Goal: Task Accomplishment & Management: Use online tool/utility

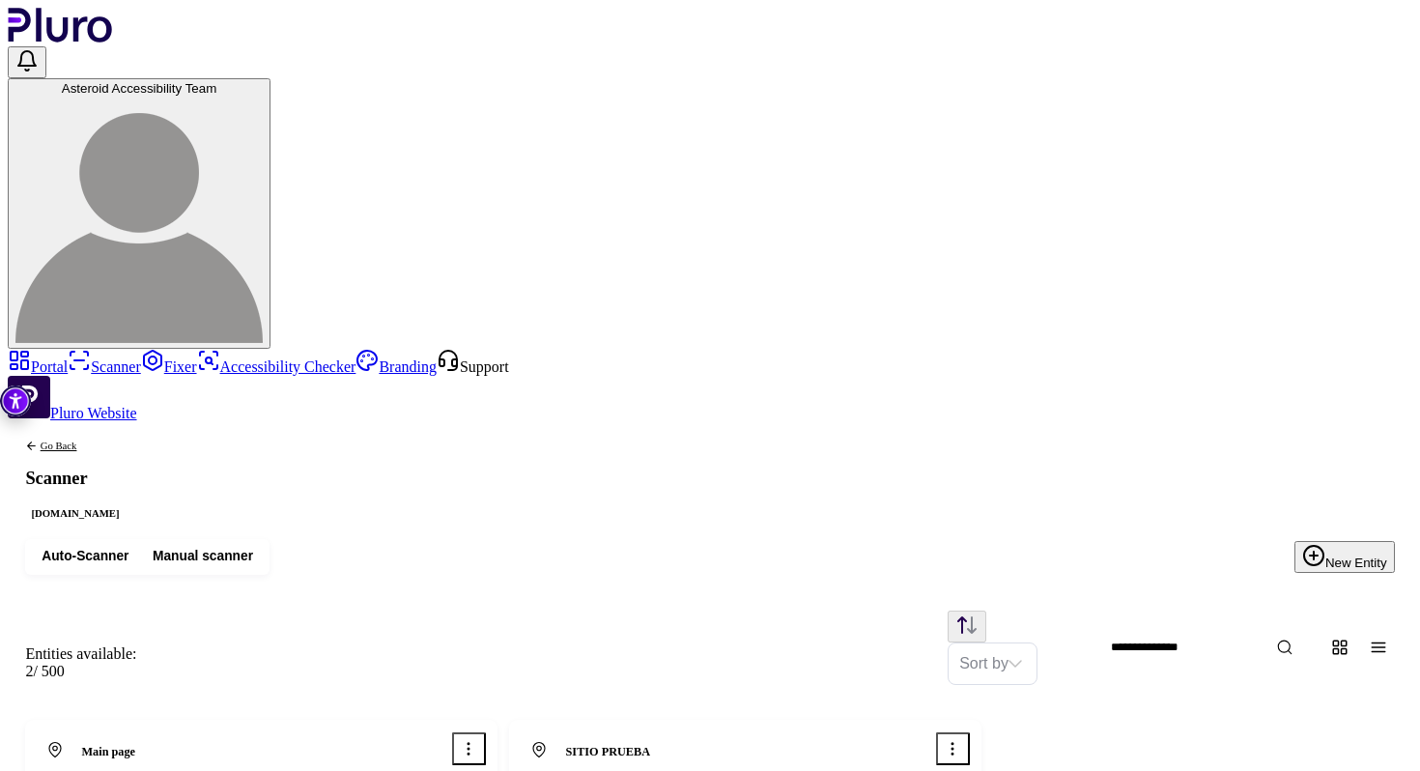
click at [477, 740] on icon "Open options menu" at bounding box center [468, 748] width 17 height 17
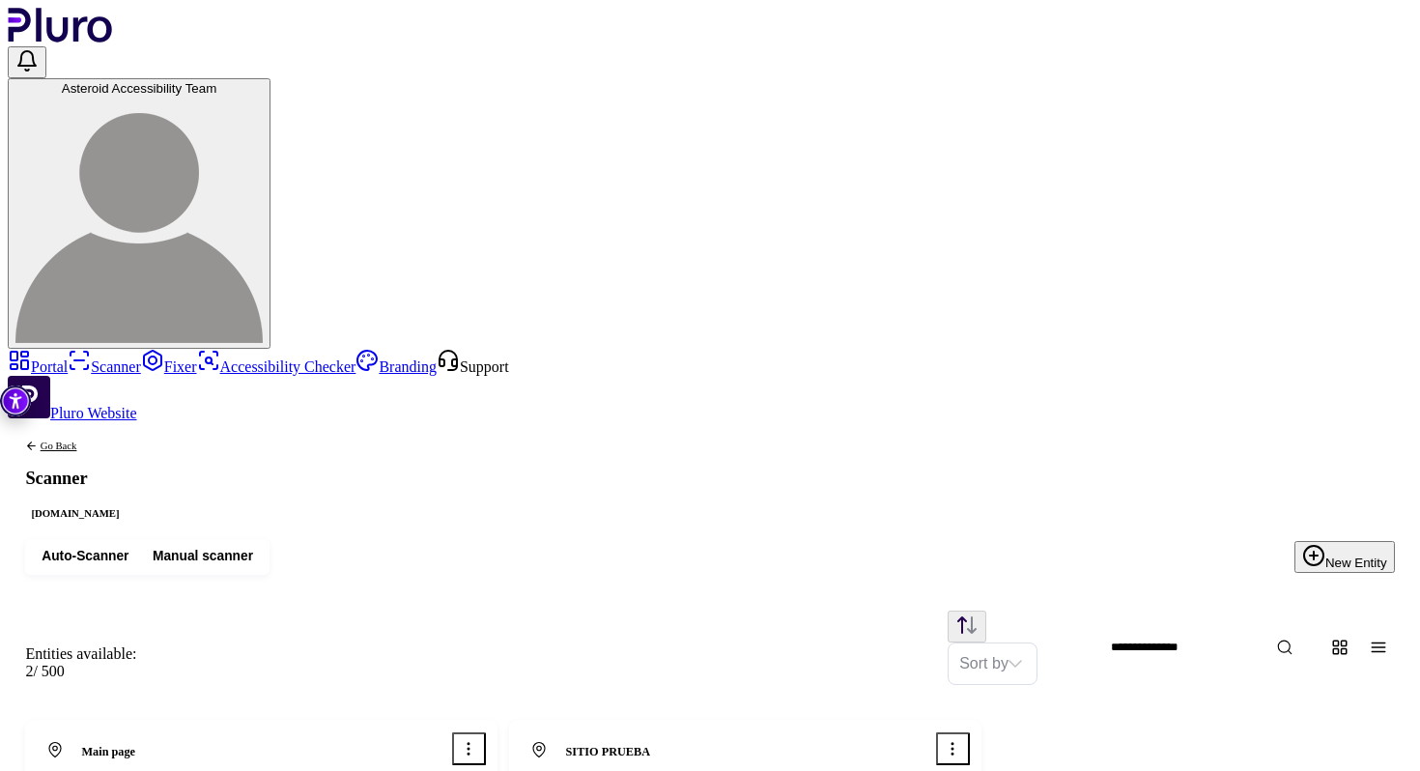
click at [477, 740] on icon "Open options menu" at bounding box center [468, 748] width 17 height 17
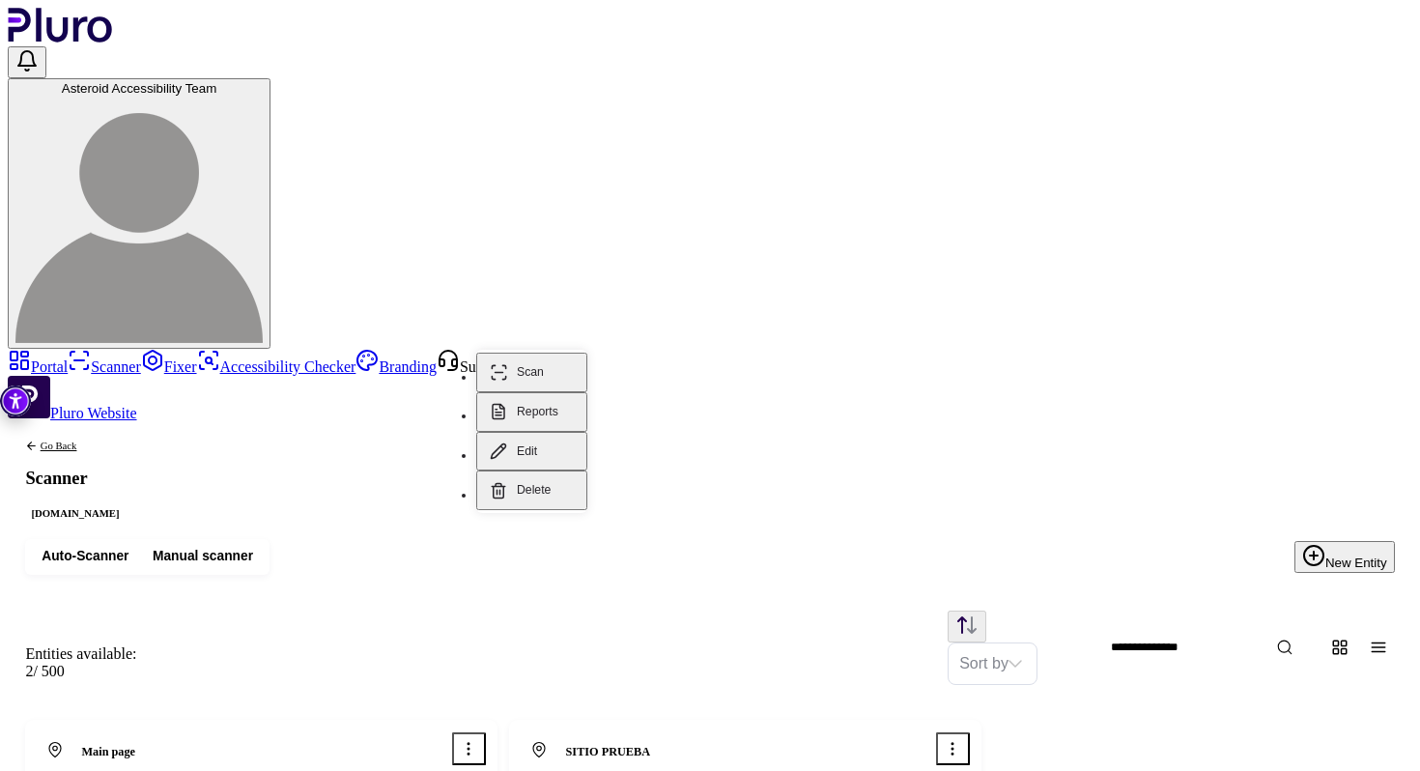
click at [553, 353] on button "Scan" at bounding box center [531, 372] width 111 height 40
click at [551, 592] on div "Entities available: 2 / 500 Sort by" at bounding box center [710, 647] width 1404 height 110
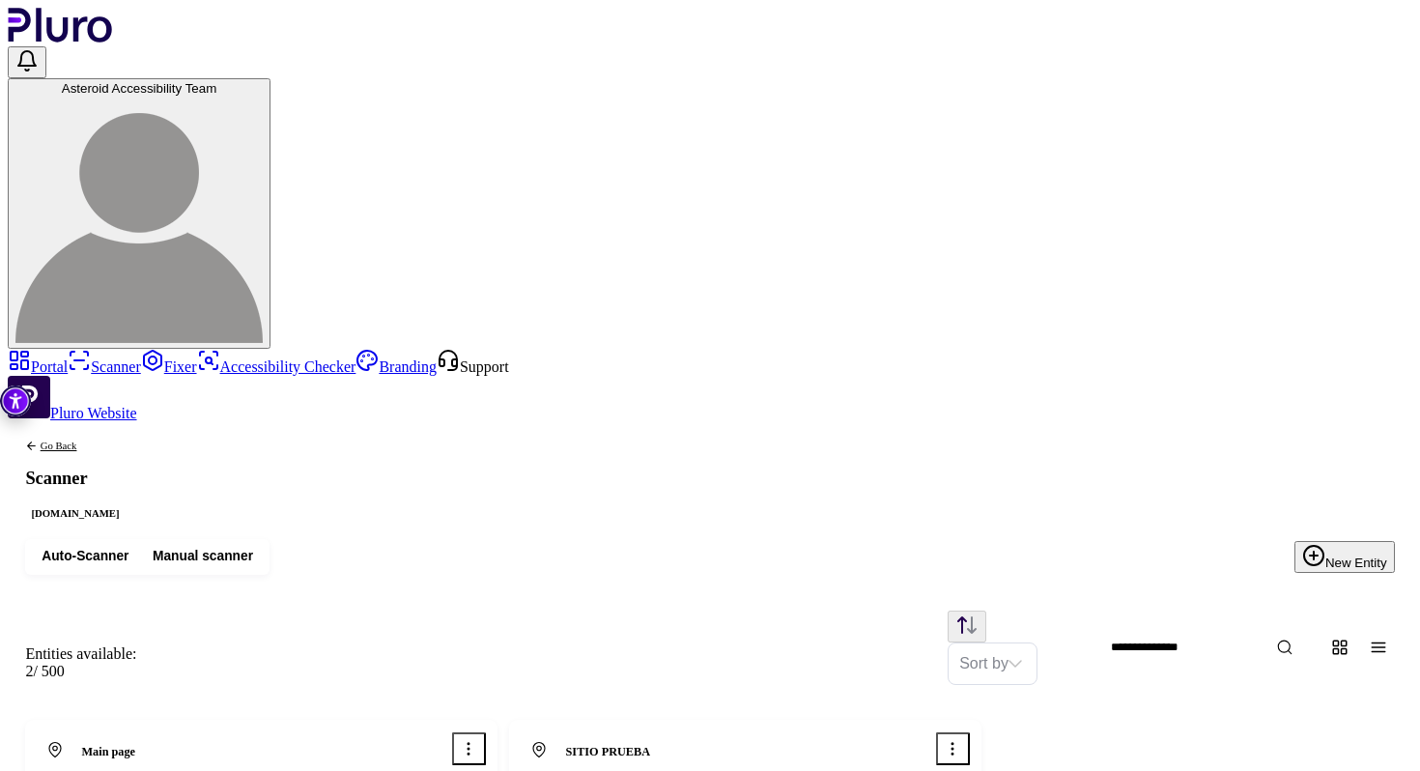
click at [217, 81] on span "Asteroid Accessibility Team" at bounding box center [139, 88] width 155 height 14
